Goal: Task Accomplishment & Management: Use online tool/utility

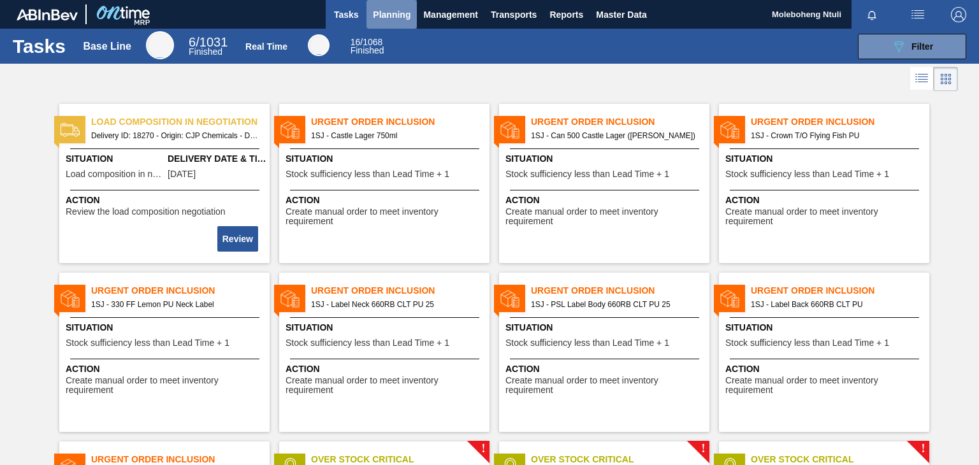
click at [387, 13] on span "Planning" at bounding box center [392, 14] width 38 height 15
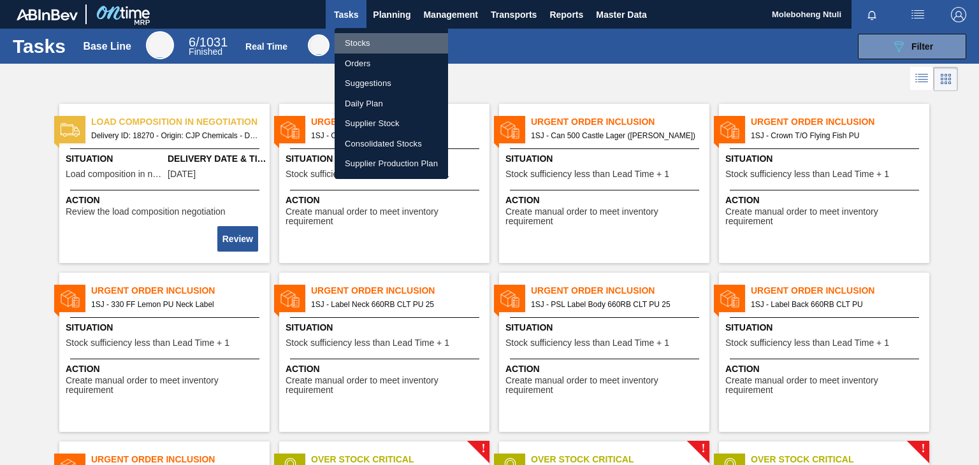
click at [363, 43] on li "Stocks" at bounding box center [391, 43] width 113 height 20
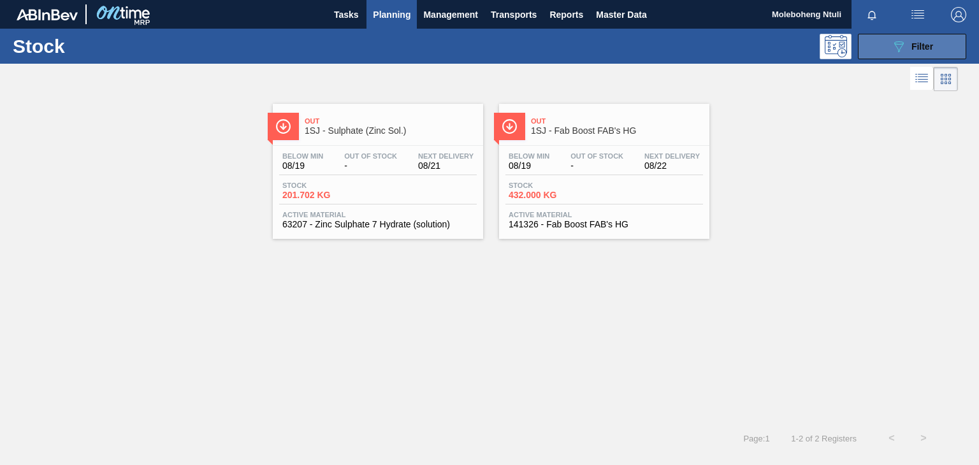
click at [895, 41] on icon "089F7B8B-B2A5-4AFE-B5C0-19BA573D28AC" at bounding box center [898, 46] width 15 height 15
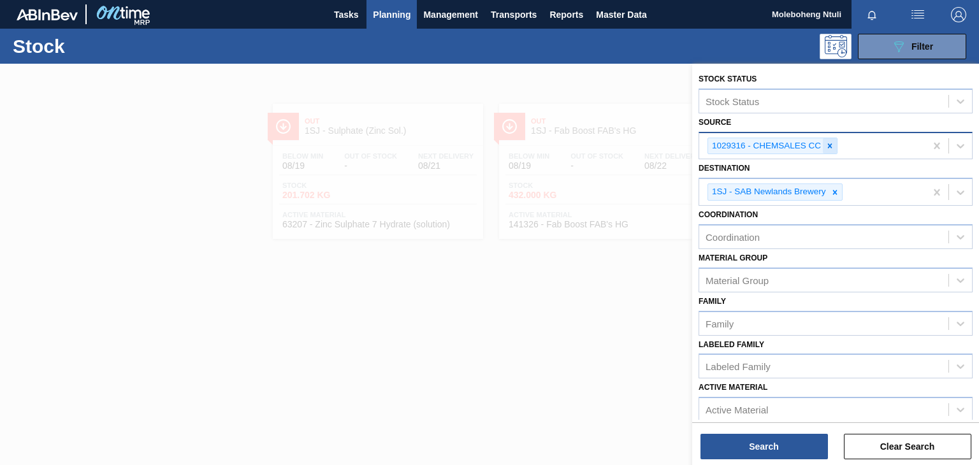
click at [828, 143] on icon at bounding box center [830, 145] width 4 height 4
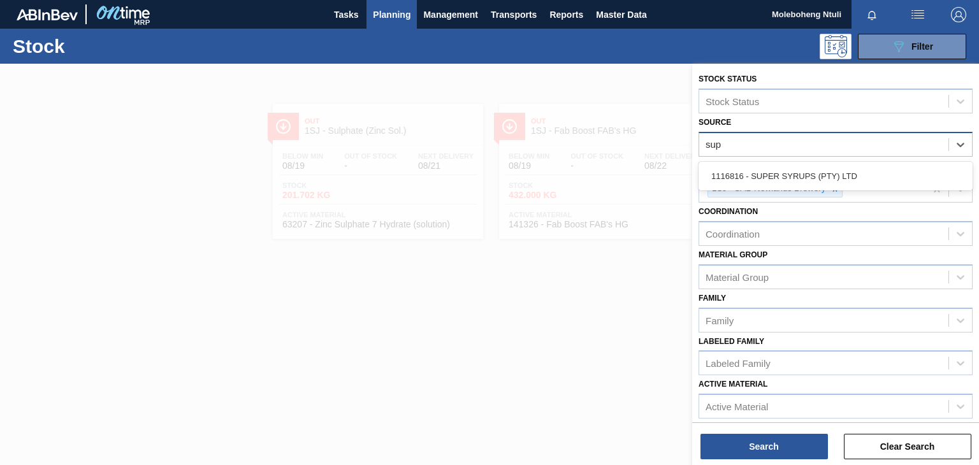
type input "supe"
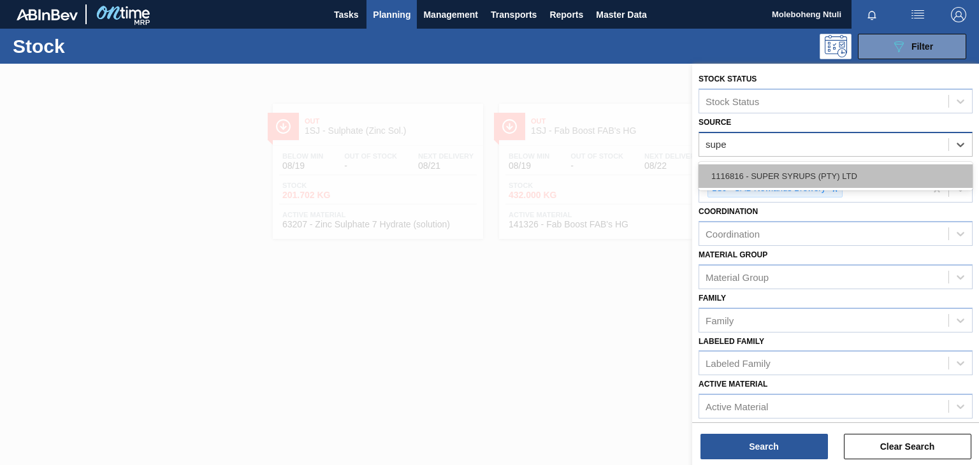
click at [839, 168] on div "1116816 - SUPER SYRUPS (PTY) LTD" at bounding box center [835, 176] width 274 height 24
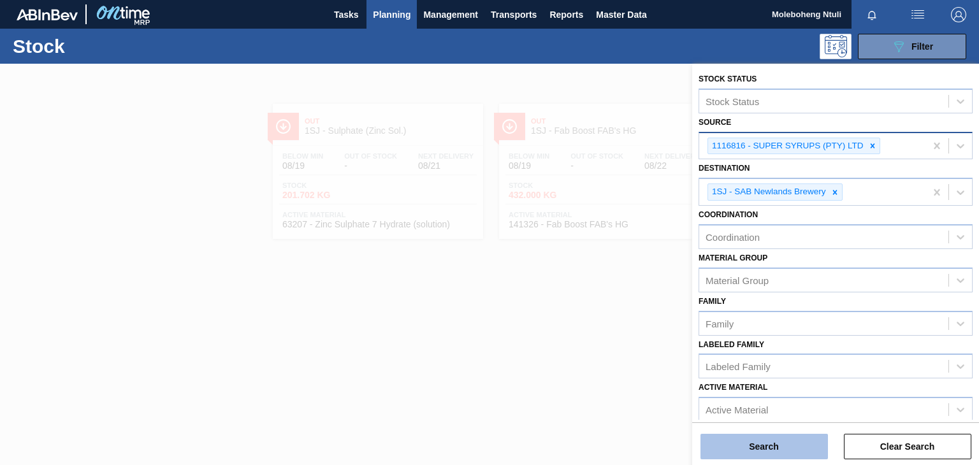
click at [747, 445] on button "Search" at bounding box center [763, 446] width 127 height 25
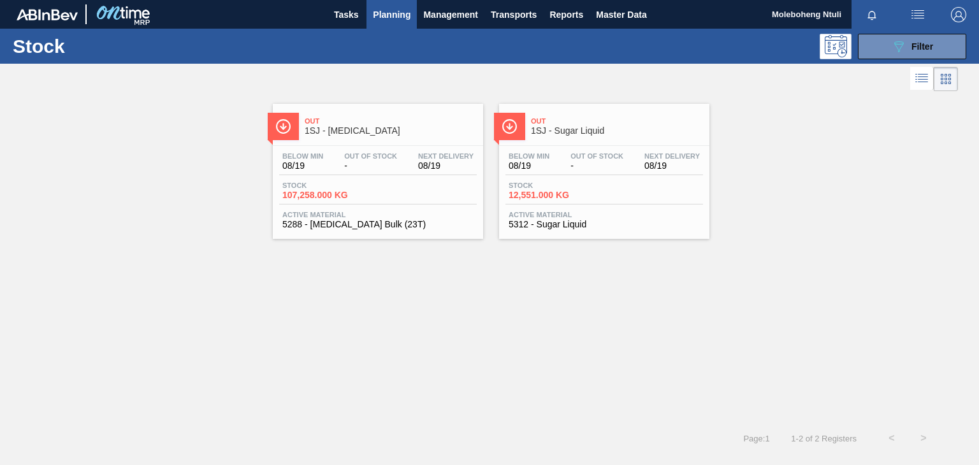
click at [576, 120] on span "Out" at bounding box center [617, 121] width 172 height 8
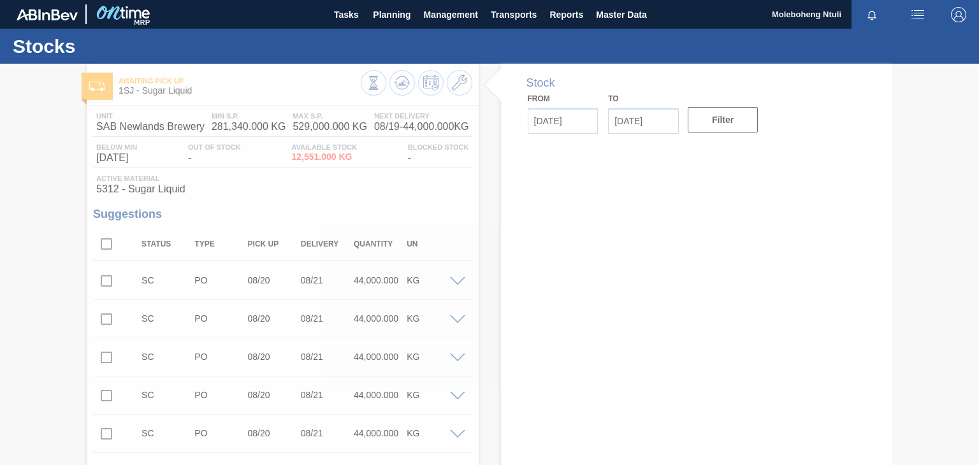
type input "[DATE]"
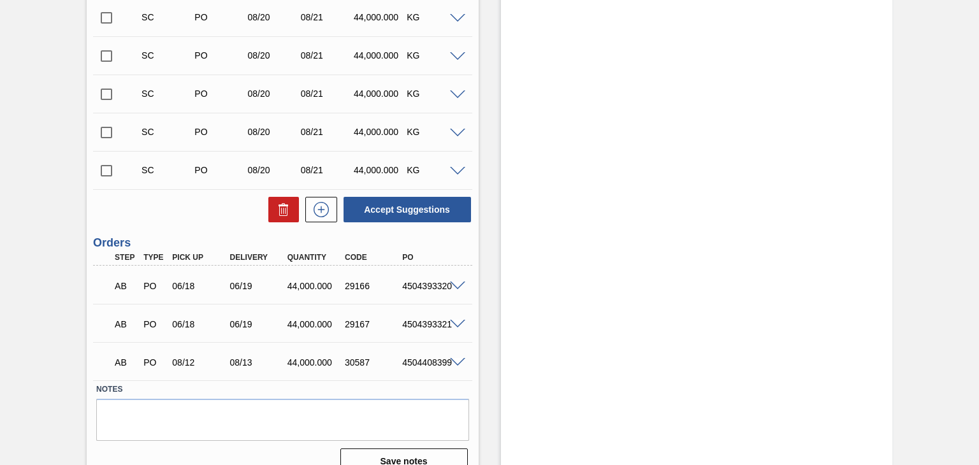
scroll to position [436, 0]
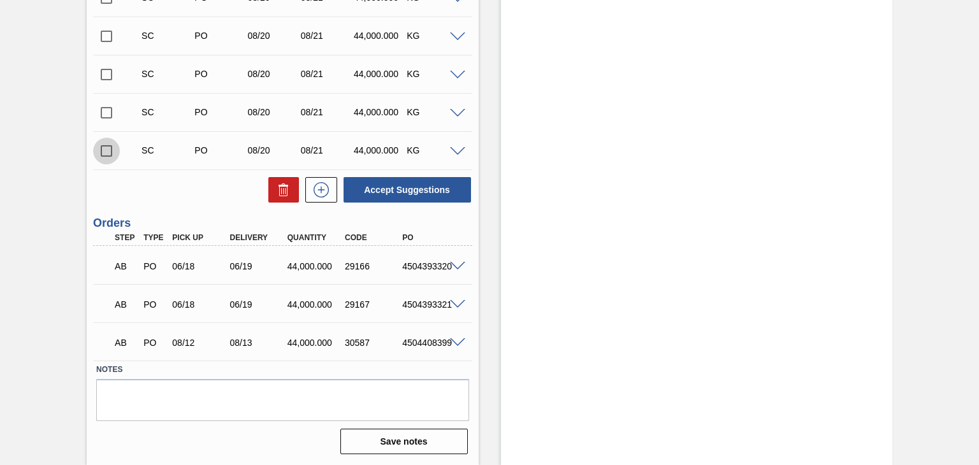
click at [107, 146] on input "checkbox" at bounding box center [106, 151] width 27 height 27
checkbox input "true"
click at [103, 108] on input "checkbox" at bounding box center [106, 112] width 27 height 27
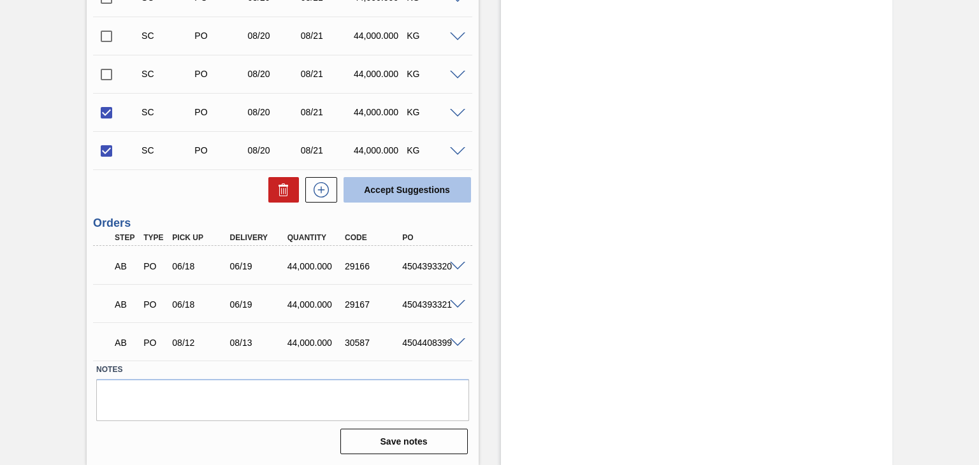
click at [415, 185] on button "Accept Suggestions" at bounding box center [406, 189] width 127 height 25
checkbox input "false"
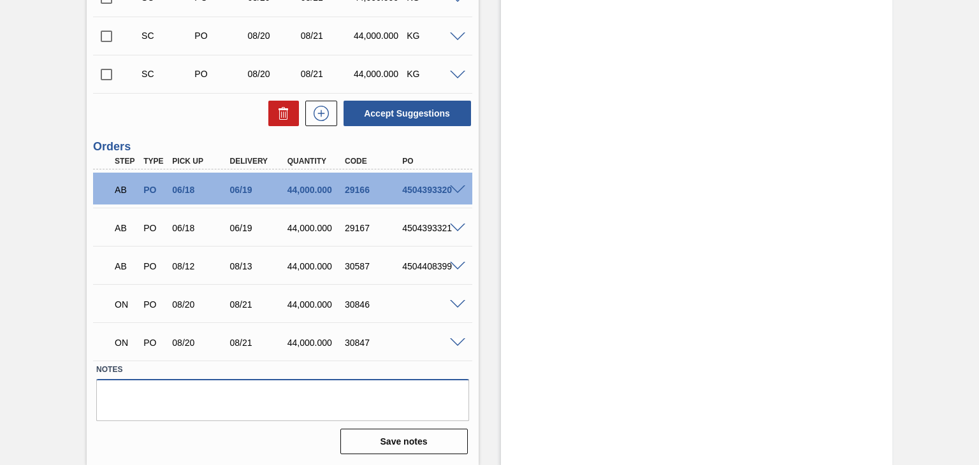
click at [324, 408] on textarea at bounding box center [282, 400] width 372 height 42
